Goal: Use online tool/utility: Utilize a website feature to perform a specific function

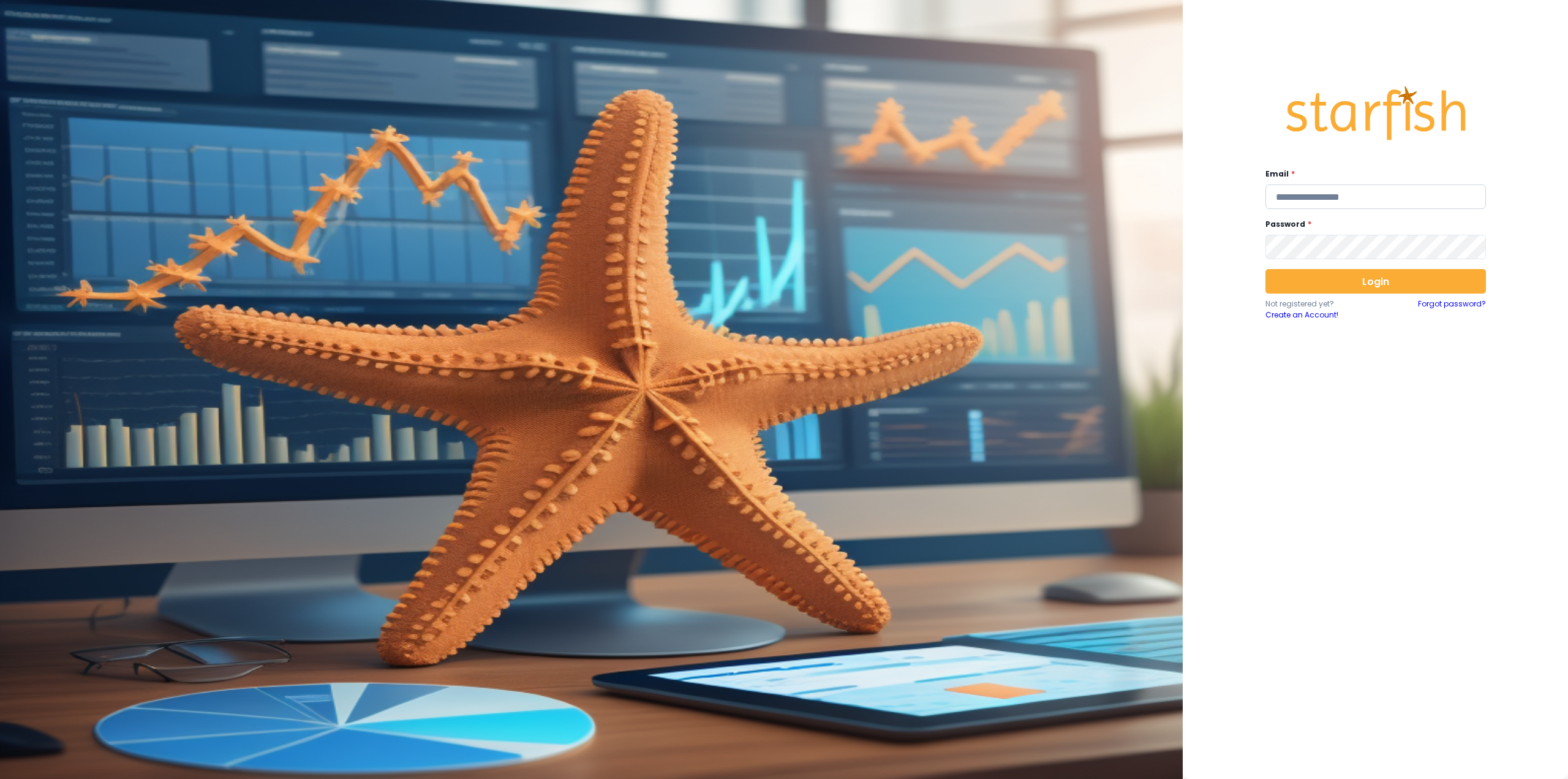
click at [1314, 204] on input "email" at bounding box center [1375, 197] width 221 height 25
type input "**********"
click at [1344, 281] on button "Login" at bounding box center [1375, 281] width 221 height 25
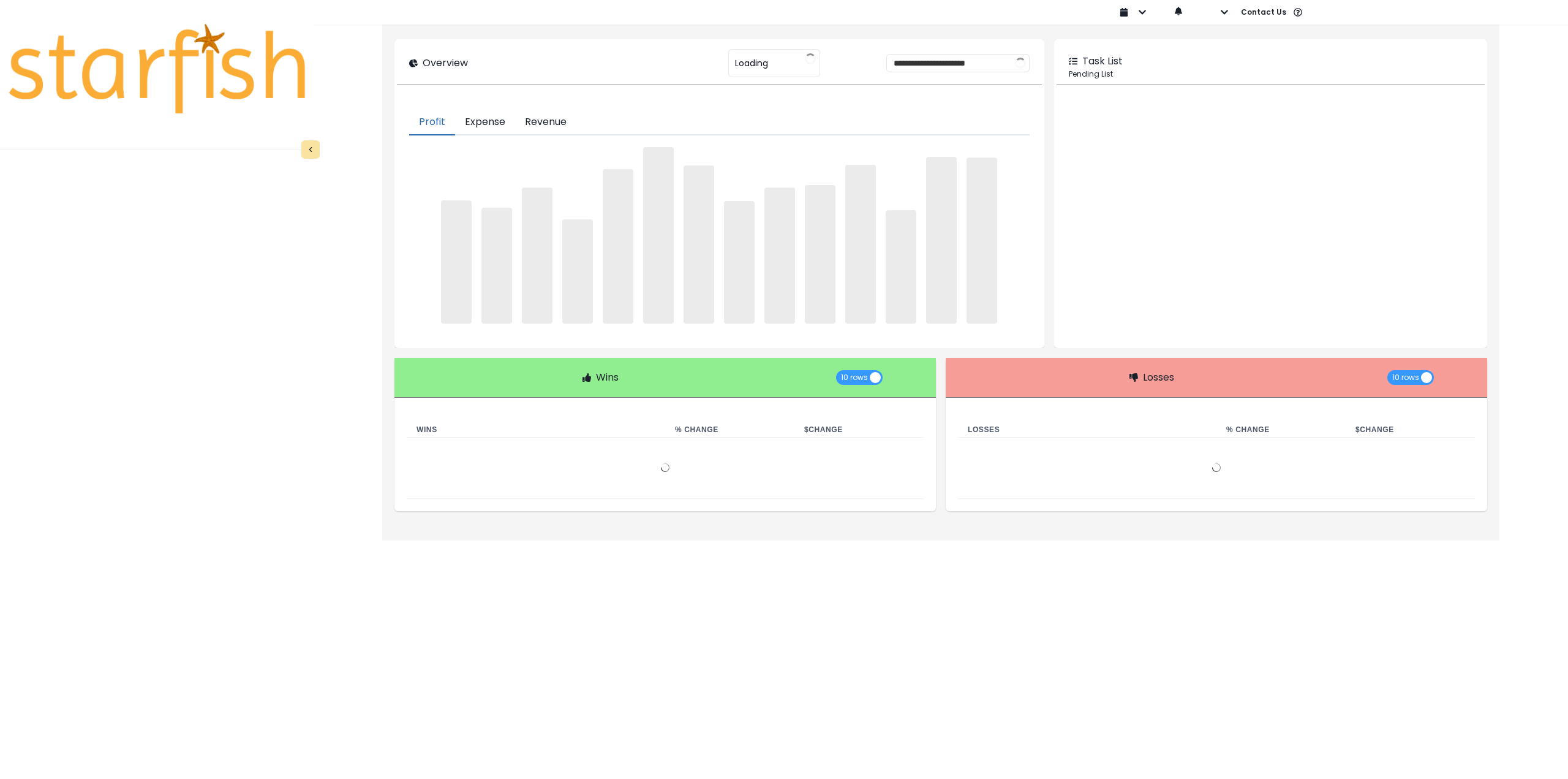
type input "********"
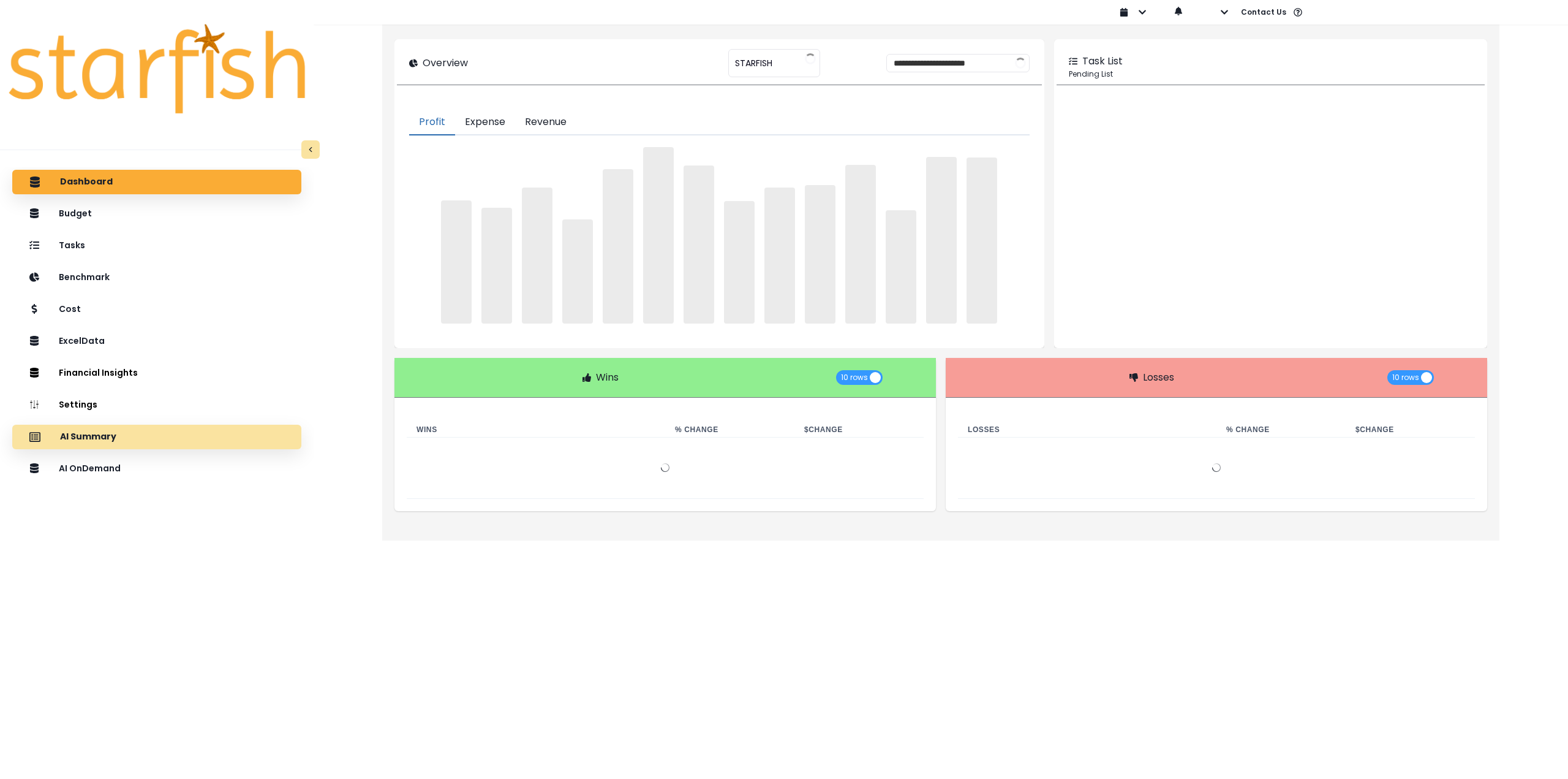
click at [148, 437] on div "AI Summary" at bounding box center [157, 437] width 270 height 25
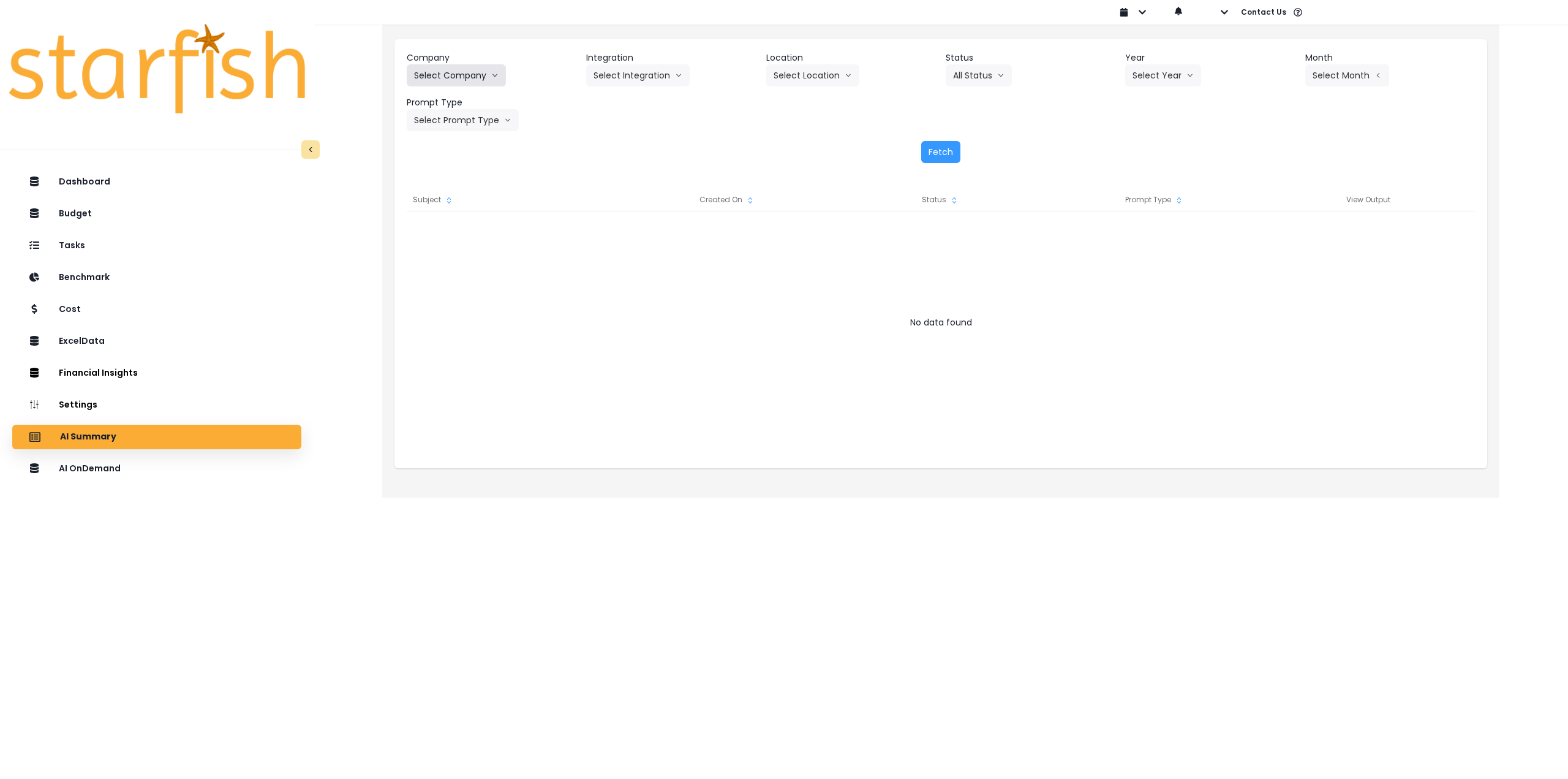
click at [477, 71] on button "Select Company" at bounding box center [456, 75] width 99 height 22
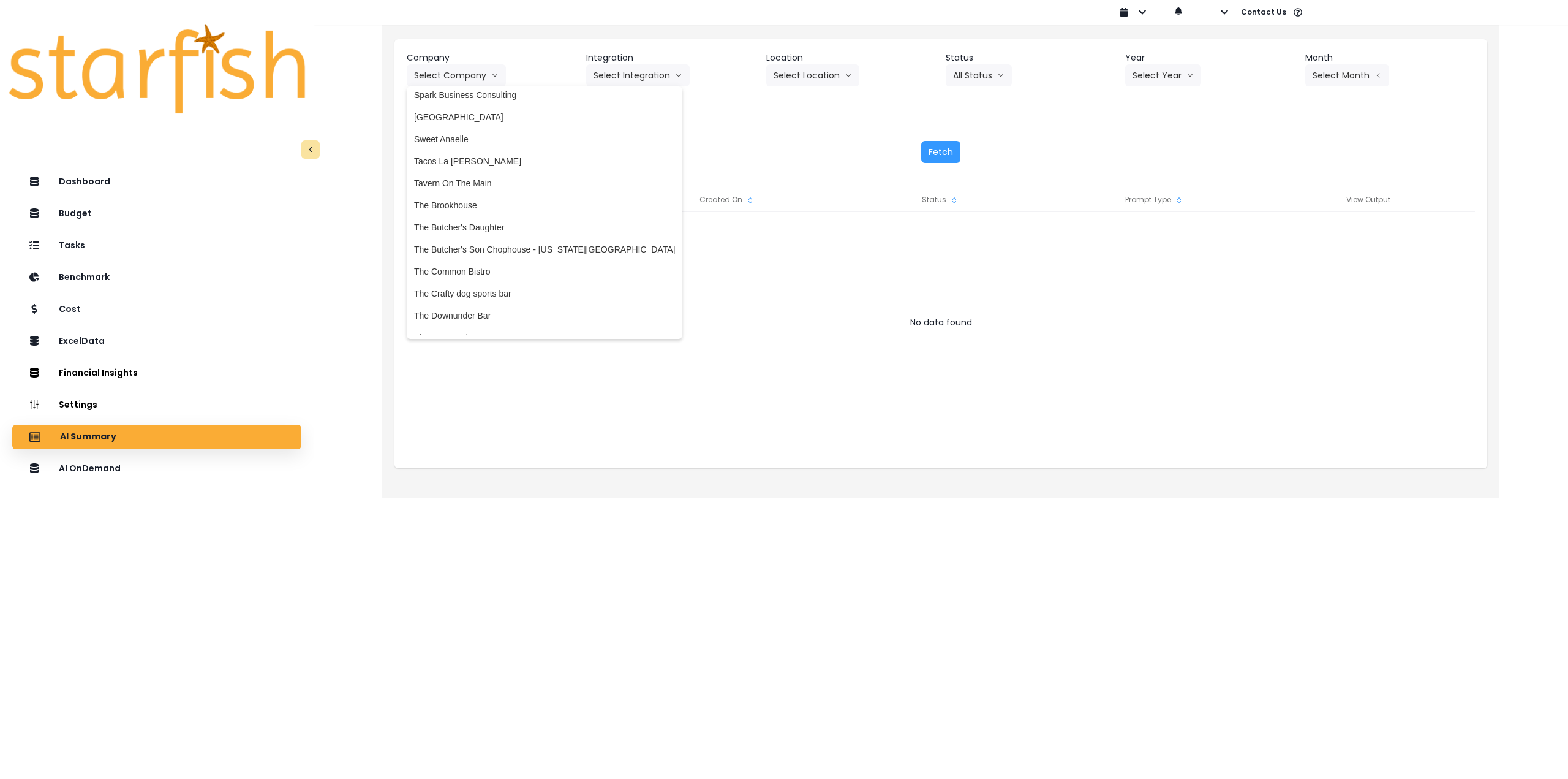
scroll to position [2551, 0]
click at [499, 262] on span "The Common Bistro" at bounding box center [545, 262] width 261 height 12
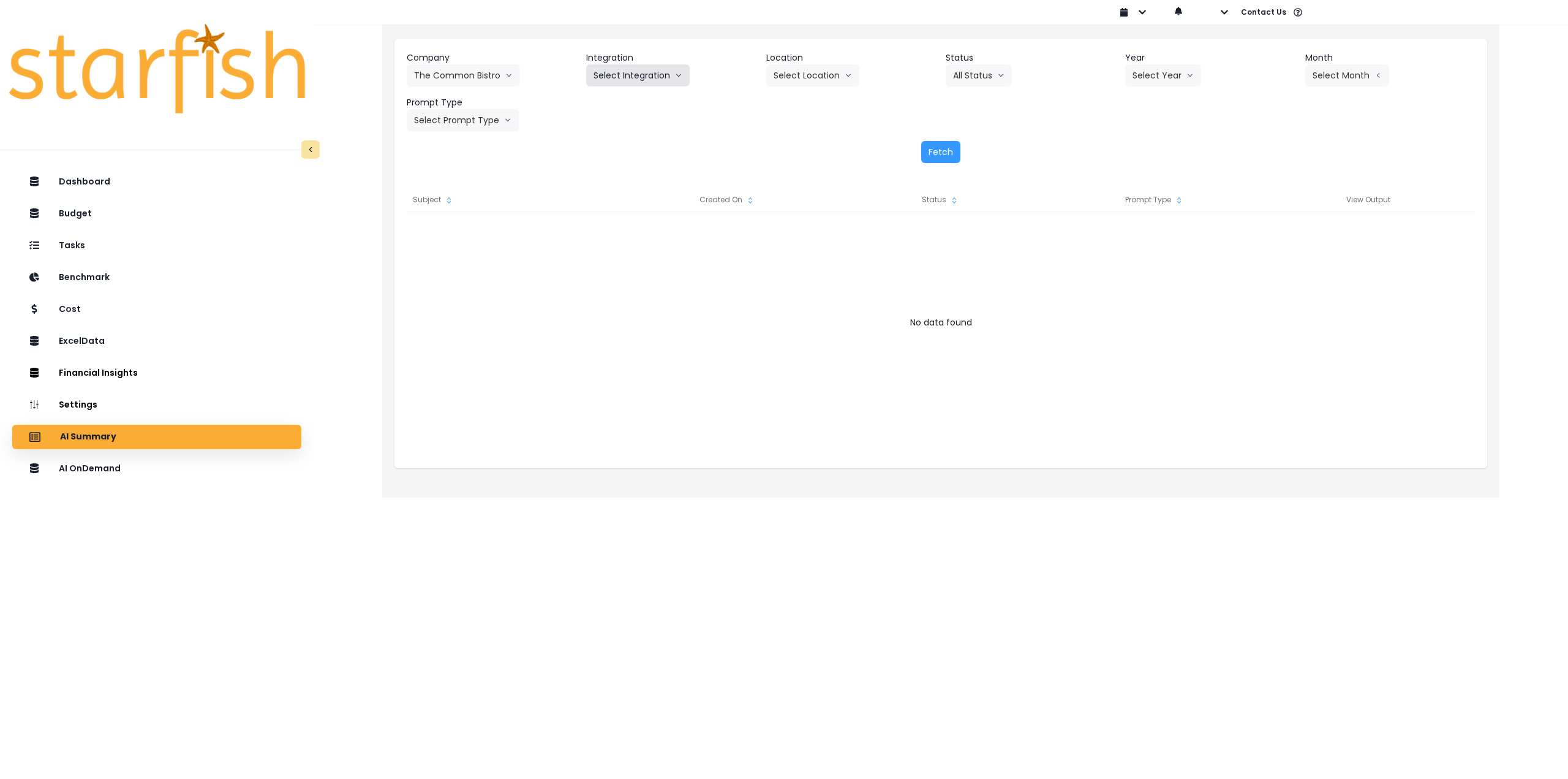
click at [634, 69] on button "Select Integration" at bounding box center [637, 75] width 104 height 22
click at [617, 111] on li "The Common Bistro" at bounding box center [631, 101] width 90 height 22
click at [832, 76] on button "Select Location" at bounding box center [812, 75] width 93 height 22
click at [818, 106] on span "All Locations" at bounding box center [798, 101] width 48 height 12
click at [1184, 74] on button "Select Year" at bounding box center [1163, 75] width 76 height 22
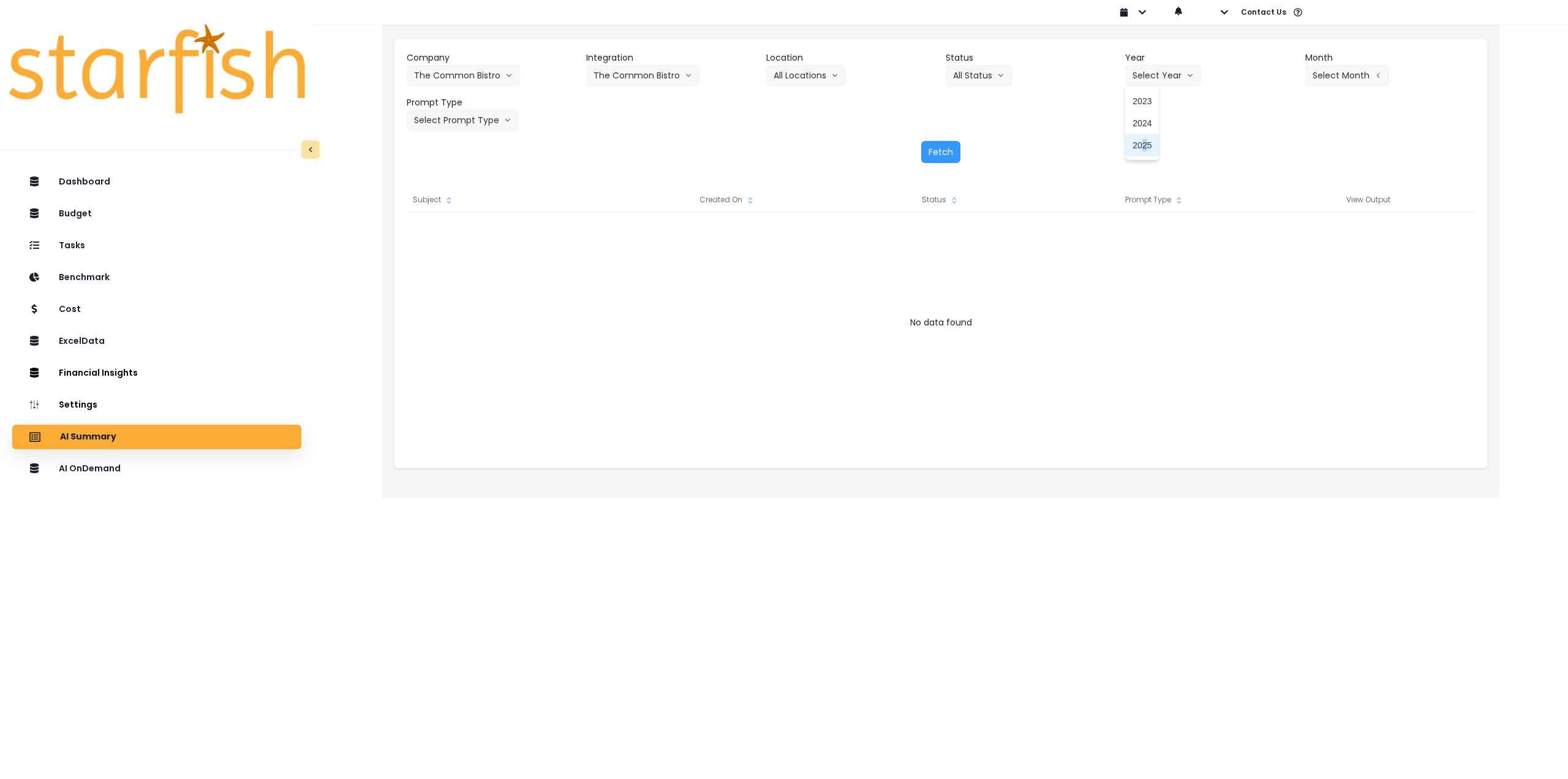
click at [1144, 146] on span "2025" at bounding box center [1142, 145] width 19 height 12
click at [1337, 85] on button "Select Month" at bounding box center [1347, 75] width 84 height 22
click at [1376, 67] on button "Select Month" at bounding box center [1347, 75] width 84 height 22
click at [1286, 207] on span "July" at bounding box center [1286, 211] width 24 height 12
click at [440, 115] on button "Select Prompt Type" at bounding box center [462, 120] width 112 height 22
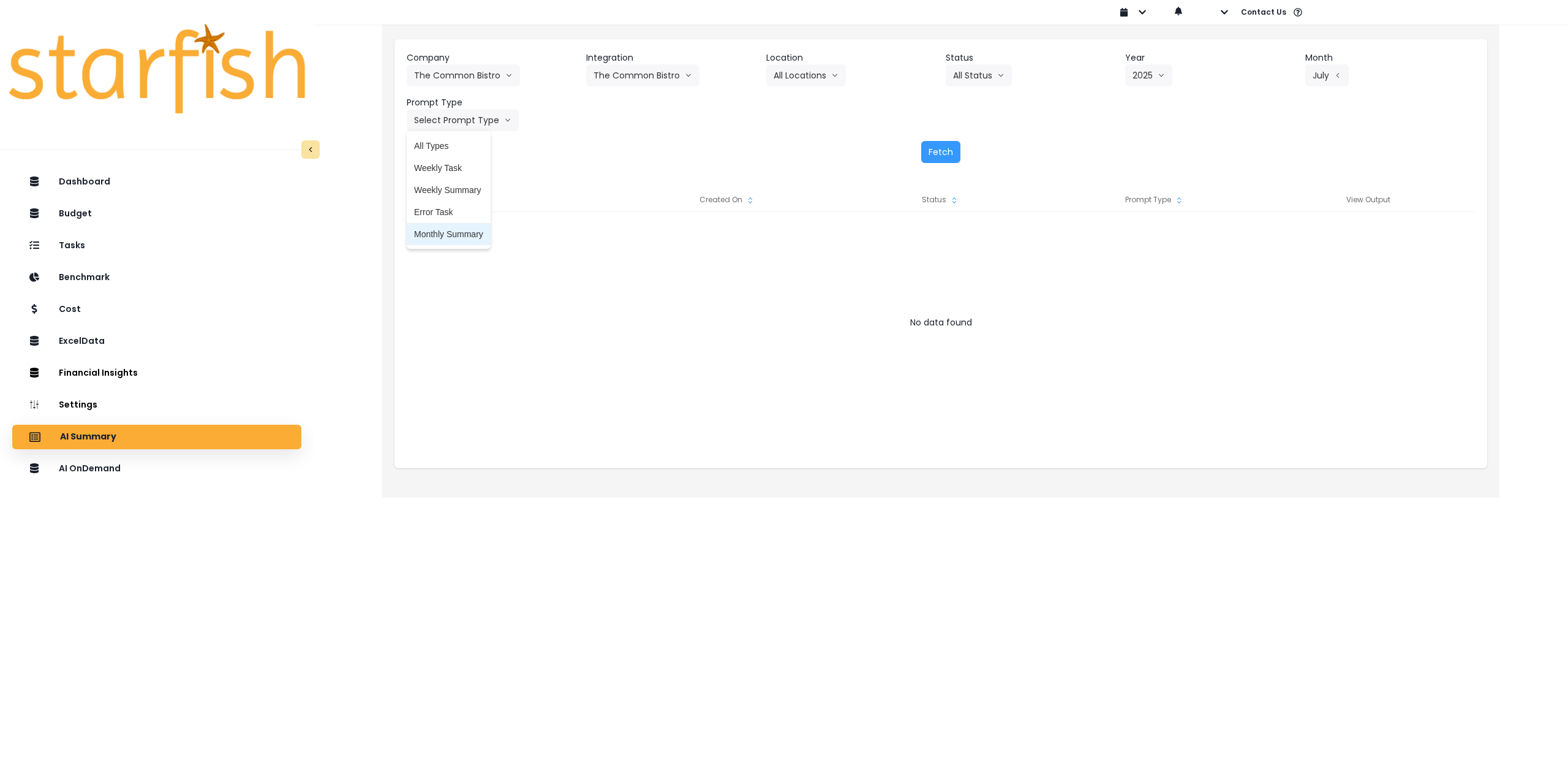
click at [439, 234] on span "Monthly Summary" at bounding box center [448, 234] width 69 height 12
click at [1322, 76] on button "July" at bounding box center [1327, 75] width 43 height 22
click at [1277, 238] on span "Aug" at bounding box center [1286, 233] width 24 height 12
click at [941, 151] on button "Fetch" at bounding box center [941, 151] width 39 height 22
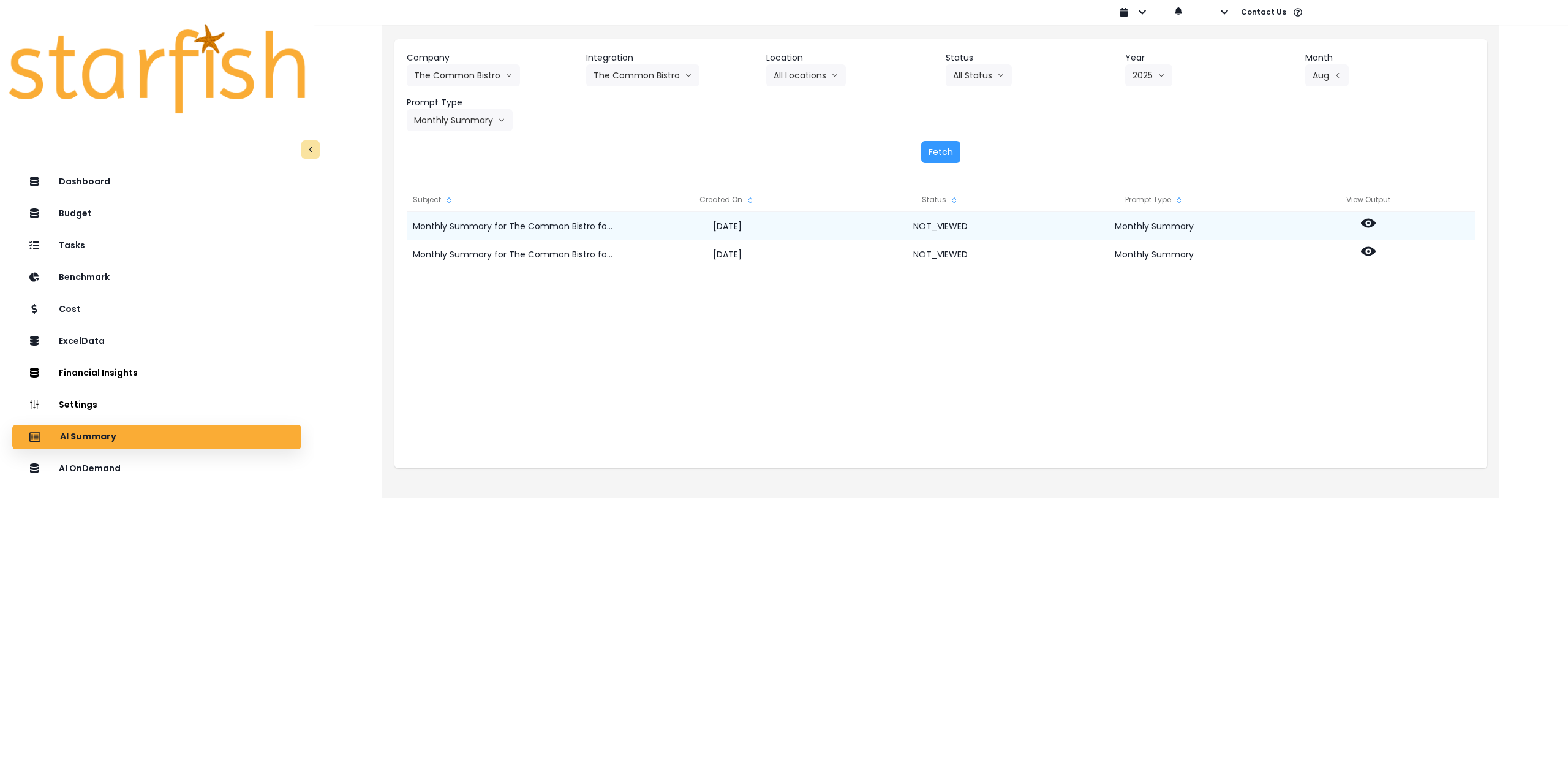
click at [1368, 220] on icon at bounding box center [1368, 223] width 15 height 9
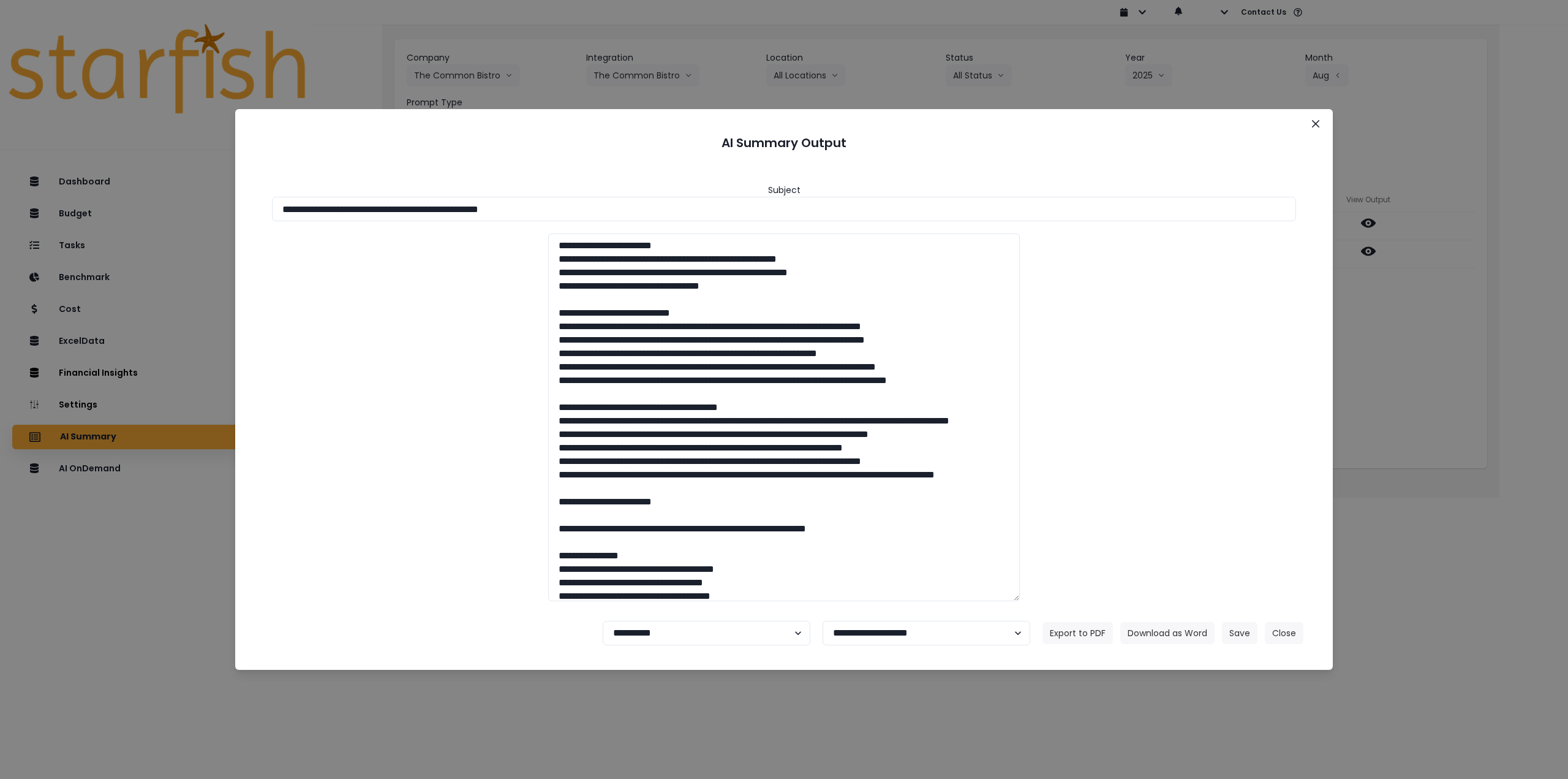
drag, startPoint x: 391, startPoint y: 206, endPoint x: 665, endPoint y: 224, distance: 274.6
click at [665, 224] on div "**********" at bounding box center [784, 386] width 1068 height 449
click at [1170, 629] on button "Download as Word" at bounding box center [1167, 633] width 94 height 22
click at [1417, 338] on div "**********" at bounding box center [784, 390] width 1568 height 779
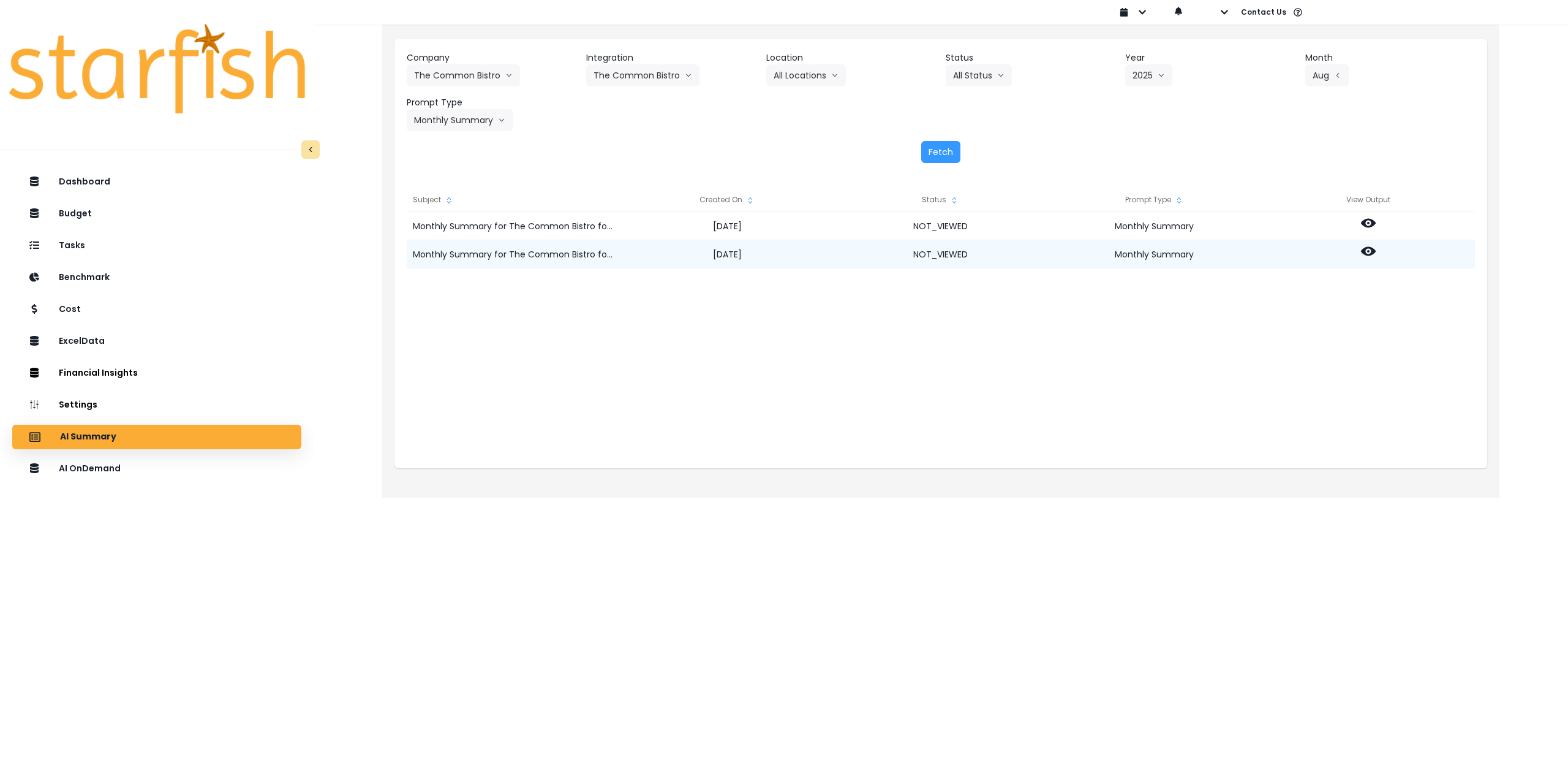
click at [1368, 249] on icon at bounding box center [1368, 251] width 15 height 15
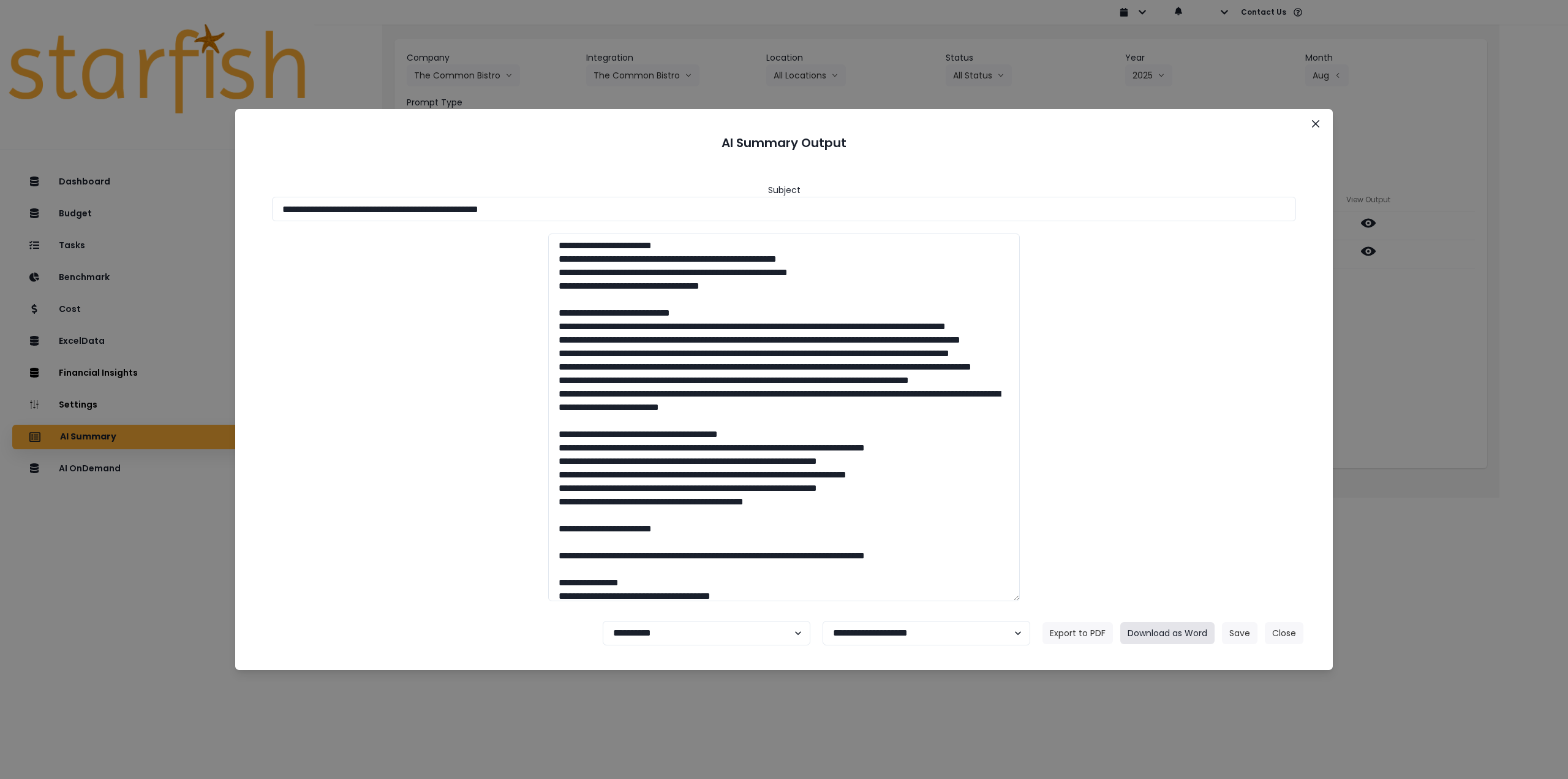
click at [1170, 630] on button "Download as Word" at bounding box center [1167, 633] width 94 height 22
